Goal: Task Accomplishment & Management: Manage account settings

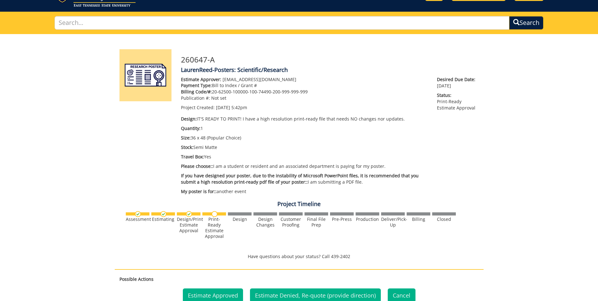
scroll to position [95, 0]
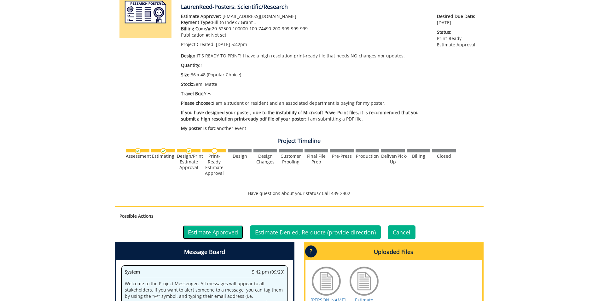
click at [210, 232] on link "Estimate Approved" at bounding box center [213, 232] width 60 height 14
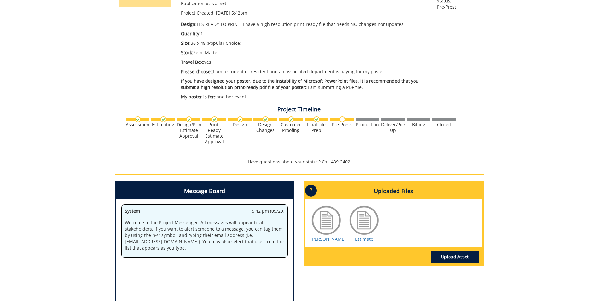
scroll to position [158, 0]
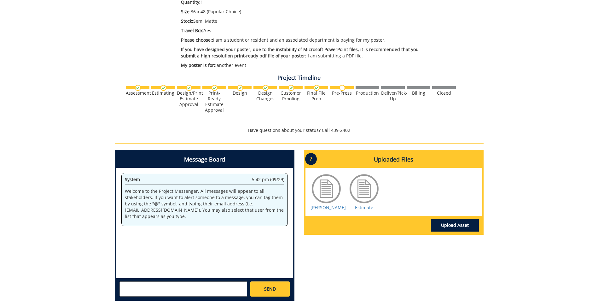
click at [364, 186] on div at bounding box center [364, 189] width 32 height 32
click at [364, 206] on link "Estimate" at bounding box center [364, 207] width 18 height 6
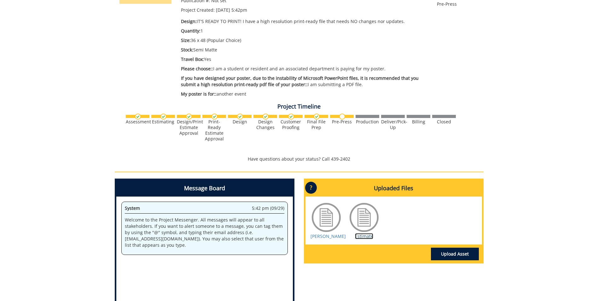
scroll to position [34, 0]
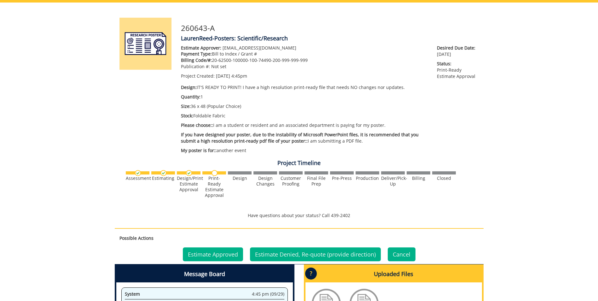
scroll to position [95, 0]
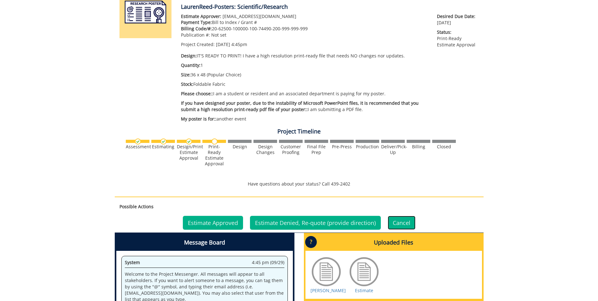
click at [403, 225] on link "Cancel" at bounding box center [402, 223] width 28 height 14
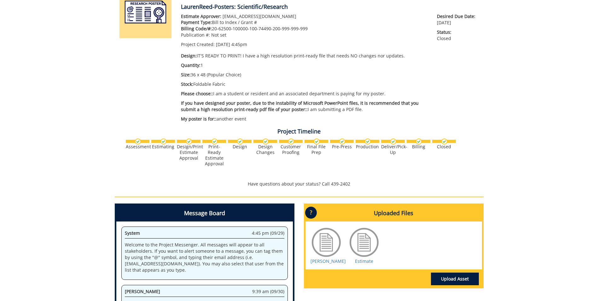
scroll to position [158, 0]
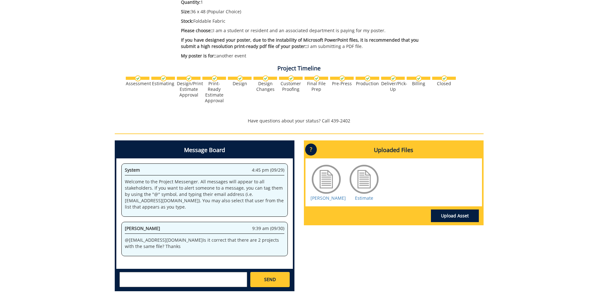
click at [330, 190] on div at bounding box center [327, 179] width 32 height 32
click at [330, 199] on link "[PERSON_NAME]" at bounding box center [328, 198] width 35 height 6
click at [370, 197] on link "Estimate" at bounding box center [364, 198] width 18 height 6
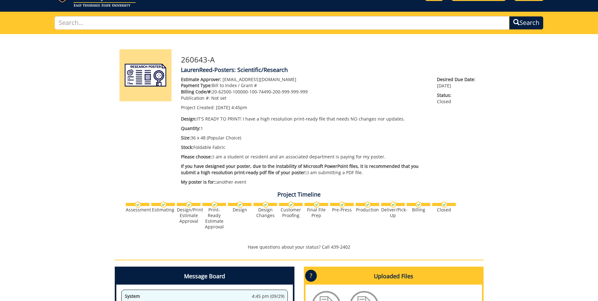
scroll to position [0, 0]
